Goal: Task Accomplishment & Management: Manage account settings

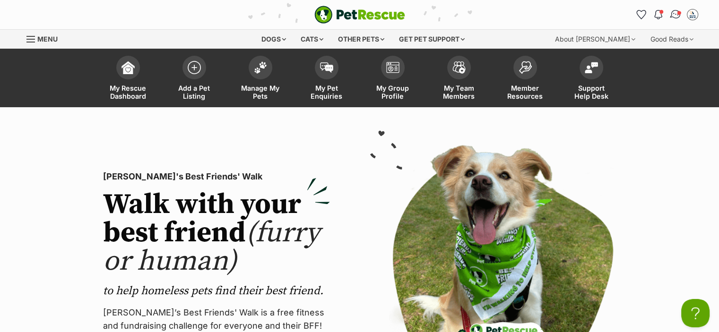
click at [675, 14] on img "Conversations" at bounding box center [675, 15] width 13 height 12
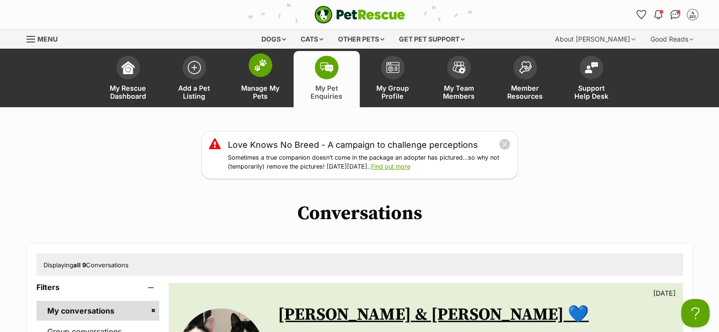
click at [261, 73] on span at bounding box center [261, 65] width 24 height 24
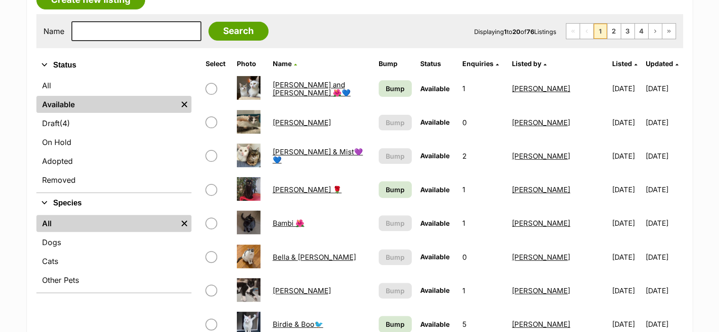
scroll to position [236, 0]
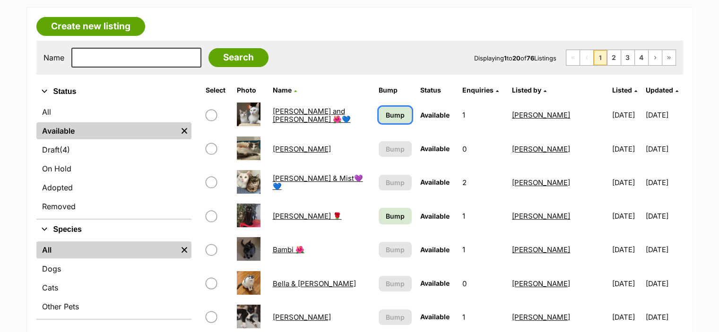
click at [386, 111] on span "Bump" at bounding box center [395, 115] width 19 height 10
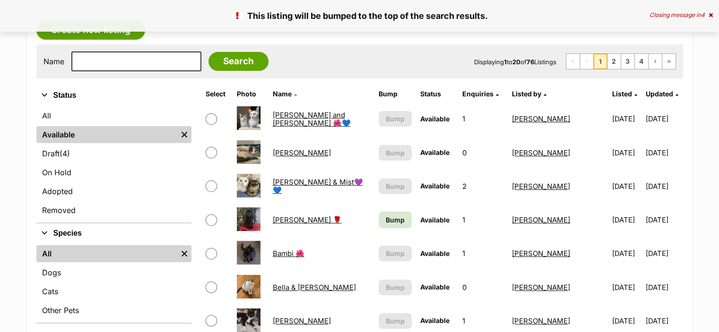
scroll to position [283, 0]
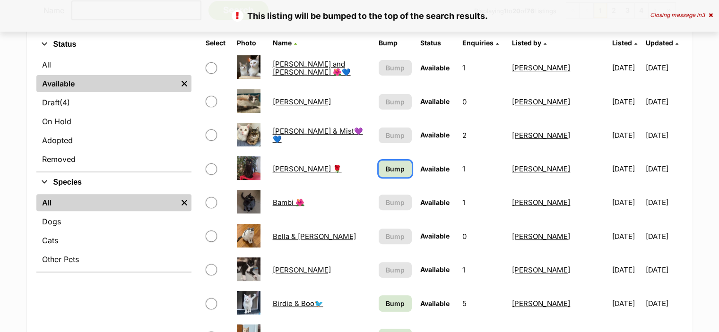
click at [386, 171] on span "Bump" at bounding box center [395, 169] width 19 height 10
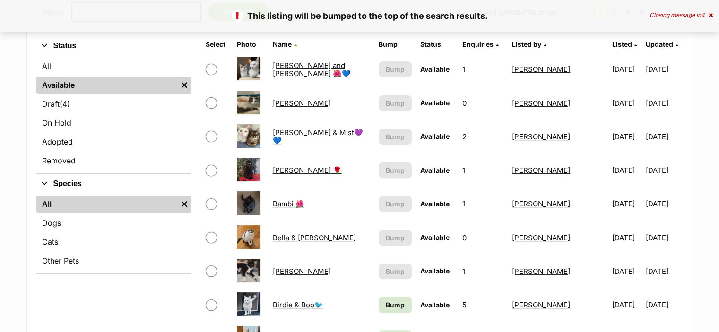
scroll to position [283, 0]
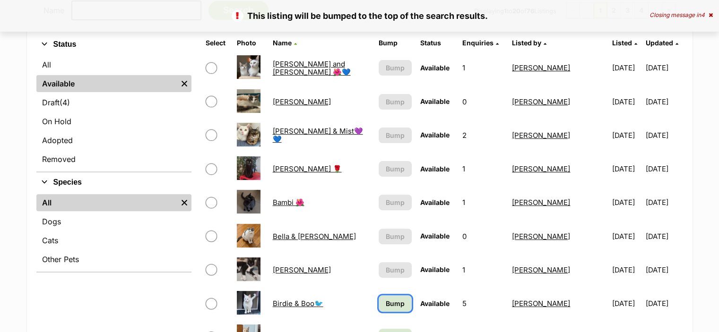
click at [386, 305] on span "Bump" at bounding box center [395, 304] width 19 height 10
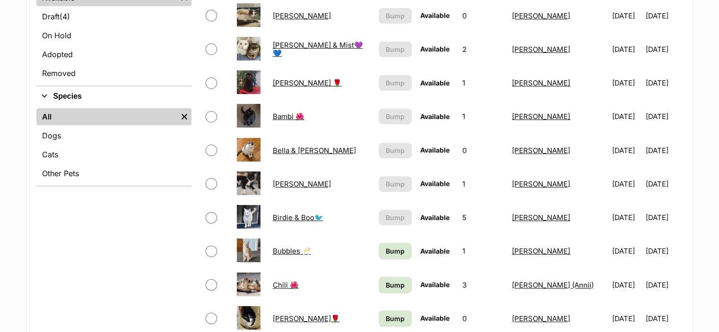
scroll to position [425, 0]
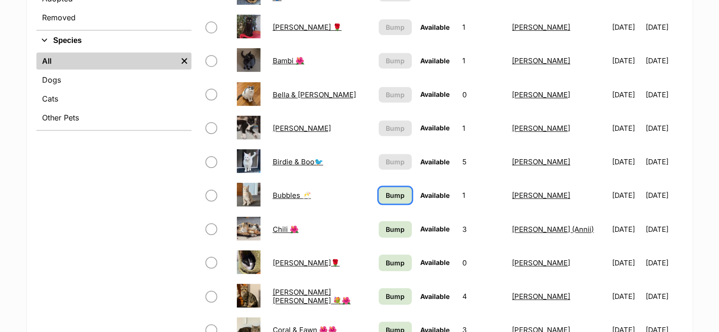
click at [386, 193] on span "Bump" at bounding box center [395, 195] width 19 height 10
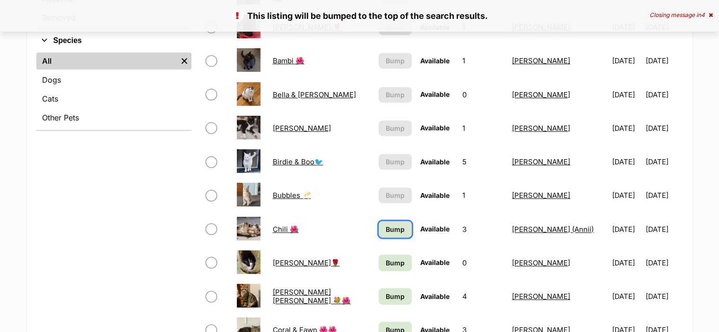
click at [386, 228] on span "Bump" at bounding box center [395, 229] width 19 height 10
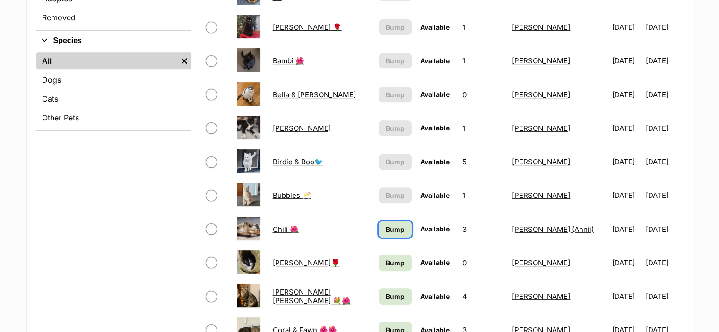
scroll to position [438, 0]
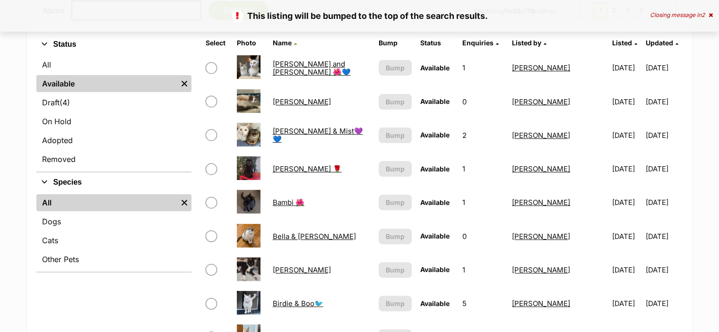
scroll to position [472, 0]
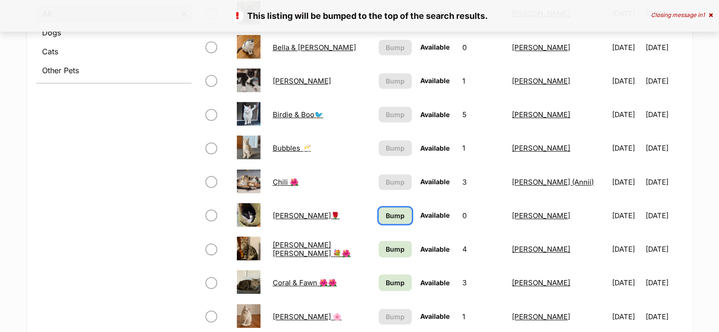
click at [386, 213] on span "Bump" at bounding box center [395, 216] width 19 height 10
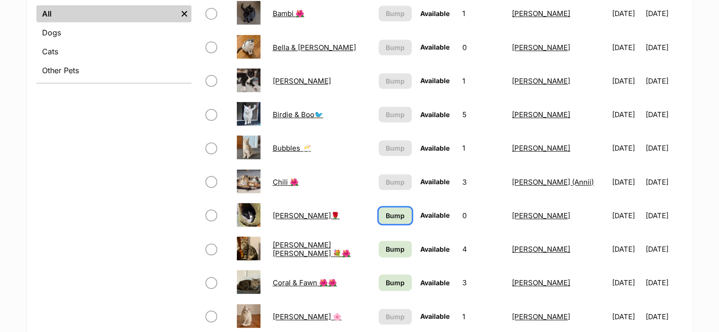
scroll to position [567, 0]
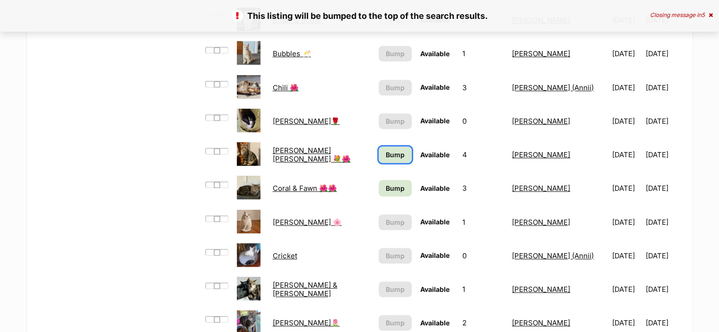
click at [386, 155] on span "Bump" at bounding box center [395, 155] width 19 height 10
